Goal: Task Accomplishment & Management: Manage account settings

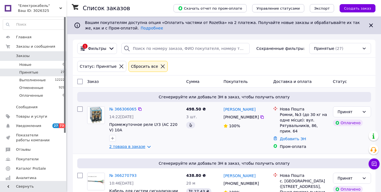
click at [123, 145] on link "2 товара в заказе" at bounding box center [127, 147] width 36 height 4
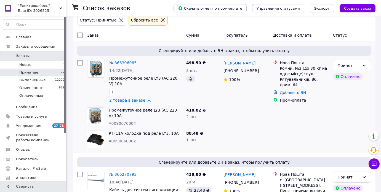
scroll to position [50, 0]
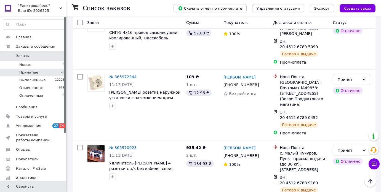
scroll to position [1112, 0]
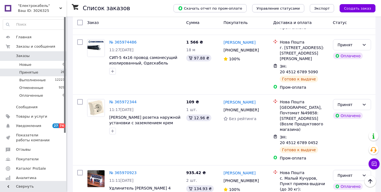
click at [343, 113] on li "Выполнен" at bounding box center [353, 113] width 38 height 10
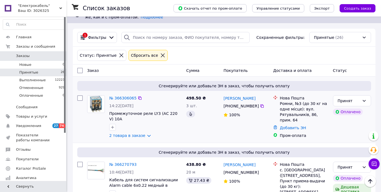
scroll to position [0, 0]
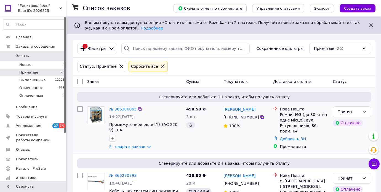
click at [198, 134] on div "498.50 ₴ 3 шт." at bounding box center [202, 128] width 37 height 48
